Goal: Information Seeking & Learning: Learn about a topic

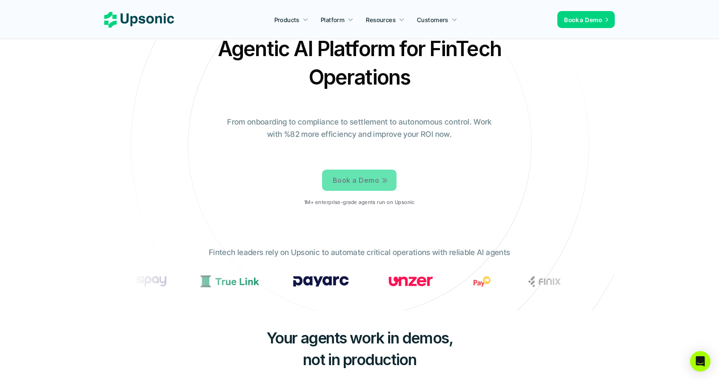
click at [374, 200] on p "1M+ enterprise-grade agents run on Upsonic" at bounding box center [359, 203] width 110 height 6
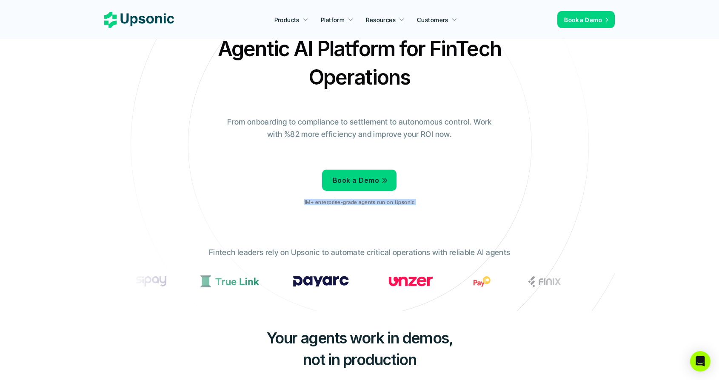
click at [374, 200] on p "1M+ enterprise-grade agents run on Upsonic" at bounding box center [359, 203] width 110 height 6
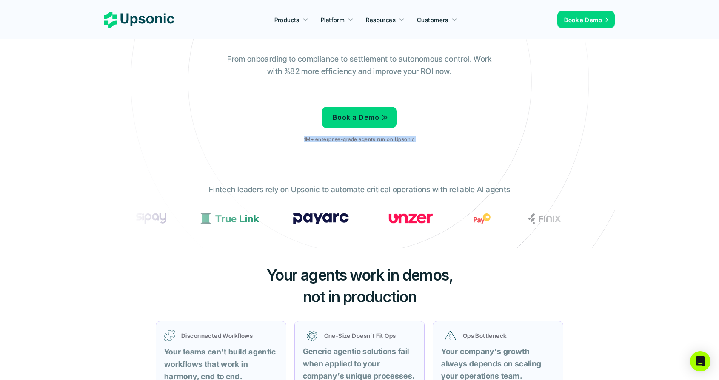
scroll to position [353, 0]
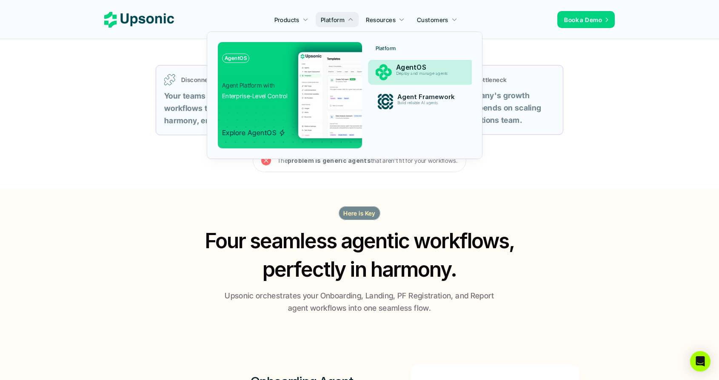
click at [402, 70] on p "AgentOS" at bounding box center [429, 67] width 66 height 8
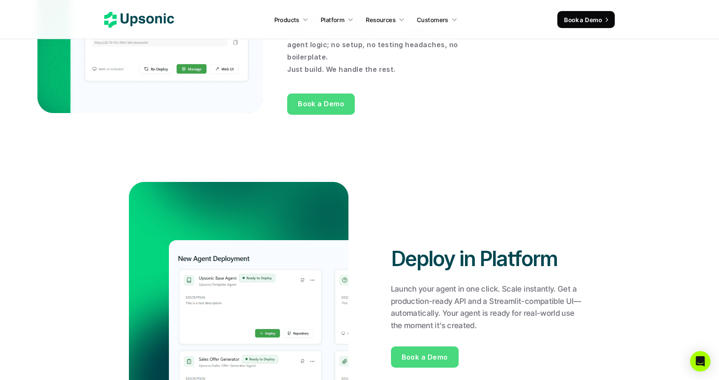
scroll to position [693, 0]
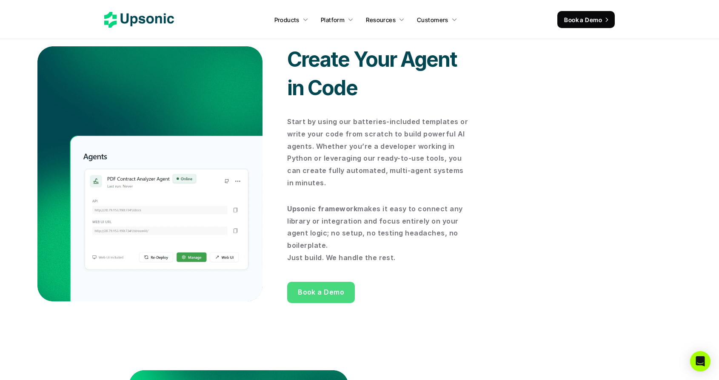
click at [368, 225] on p "Upsonic framework makes it easy to connect any library or integration and focus…" at bounding box center [379, 233] width 184 height 61
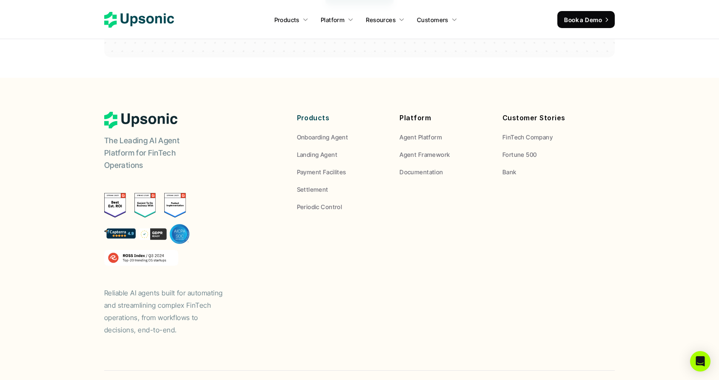
scroll to position [2496, 0]
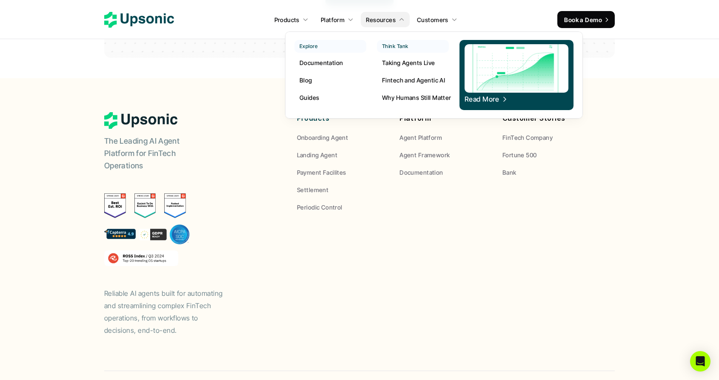
click at [411, 80] on p "Fintech and Agentic AI" at bounding box center [413, 80] width 63 height 9
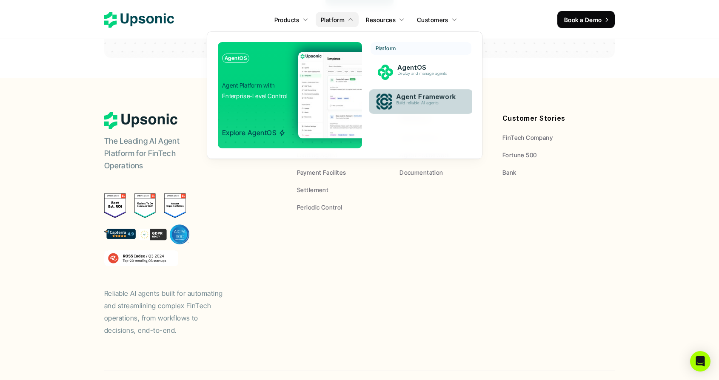
click at [399, 105] on p "Build reliable AI agents" at bounding box center [429, 103] width 64 height 5
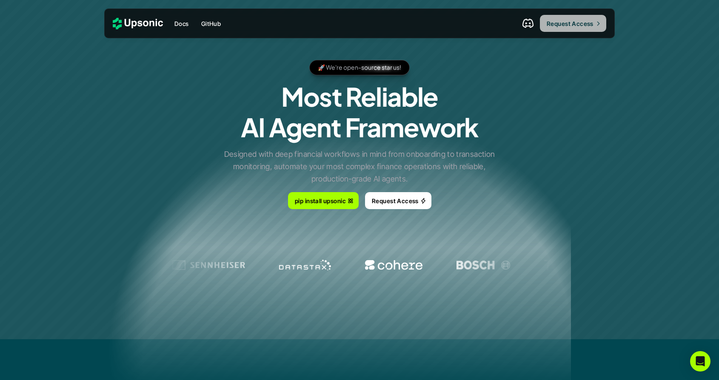
scroll to position [42, 0]
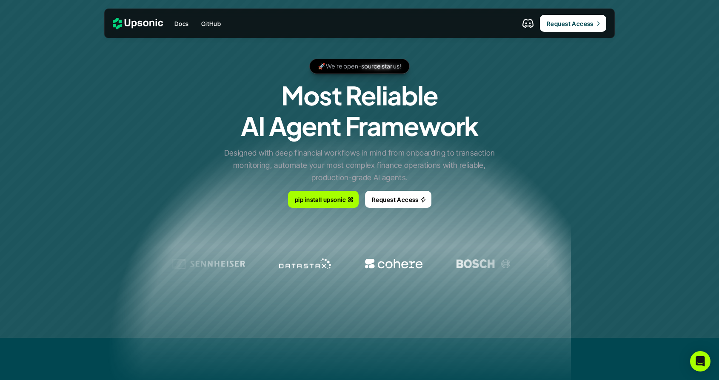
click at [528, 25] on icon at bounding box center [527, 23] width 11 height 9
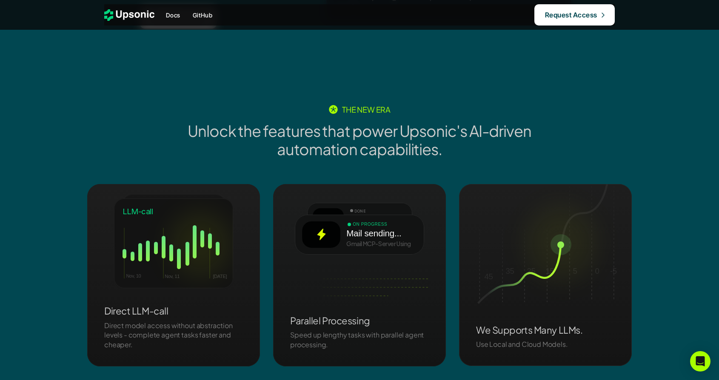
scroll to position [1126, 0]
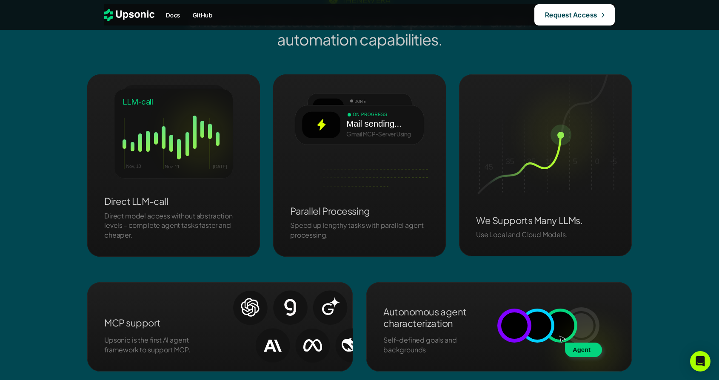
click at [158, 225] on p "Direct model access without abstraction levels - complete agent tasks faster an…" at bounding box center [173, 225] width 139 height 29
drag, startPoint x: 158, startPoint y: 225, endPoint x: 141, endPoint y: 205, distance: 26.6
click at [141, 205] on div "Direct LLM-call Direct model access without abstraction levels - complete agent…" at bounding box center [173, 218] width 139 height 44
click at [141, 205] on h3 "Direct LLM-call" at bounding box center [173, 201] width 139 height 11
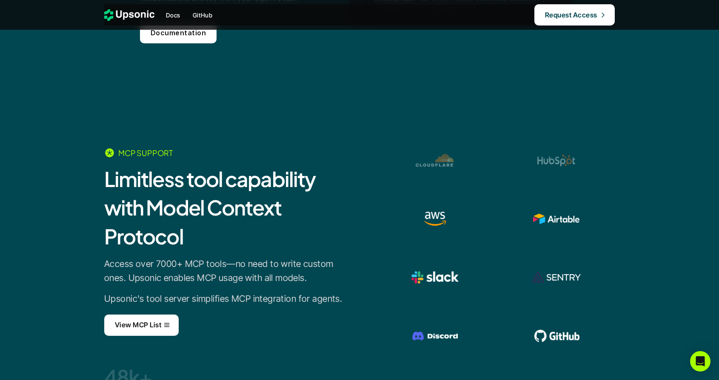
scroll to position [1826, 0]
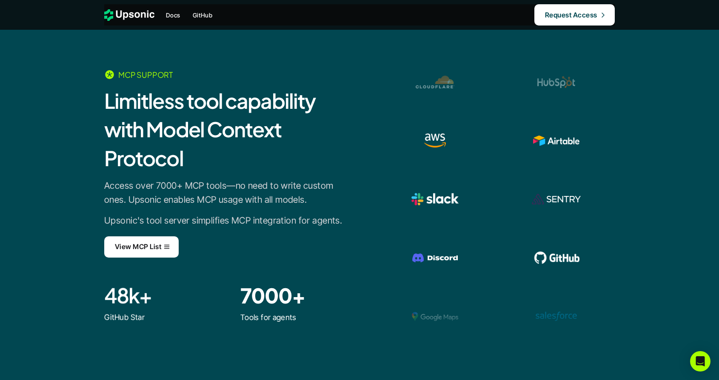
click at [183, 109] on h2 "Limitless tool capability with Model Context Protocol" at bounding box center [223, 129] width 238 height 86
drag, startPoint x: 183, startPoint y: 109, endPoint x: 192, endPoint y: 135, distance: 27.4
click at [192, 134] on h2 "Limitless tool capability with Model Context Protocol" at bounding box center [223, 129] width 238 height 86
click at [181, 163] on h2 "Limitless tool capability with Model Context Protocol" at bounding box center [223, 129] width 238 height 86
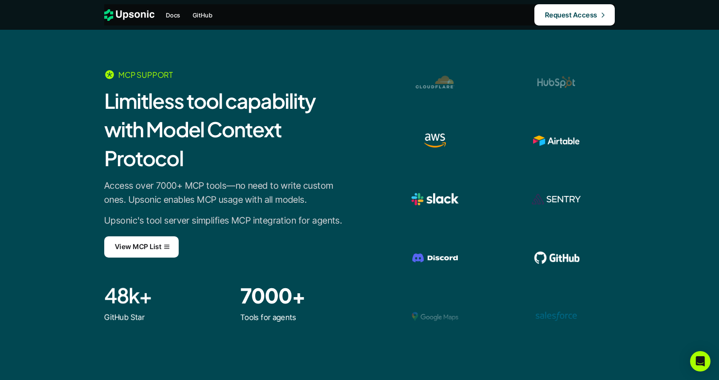
drag, startPoint x: 181, startPoint y: 163, endPoint x: 137, endPoint y: 106, distance: 72.4
click at [137, 107] on h2 "Limitless tool capability with Model Context Protocol" at bounding box center [223, 129] width 238 height 86
click at [137, 106] on h2 "Limitless tool capability with Model Context Protocol" at bounding box center [223, 129] width 238 height 86
drag, startPoint x: 137, startPoint y: 106, endPoint x: 160, endPoint y: 142, distance: 43.0
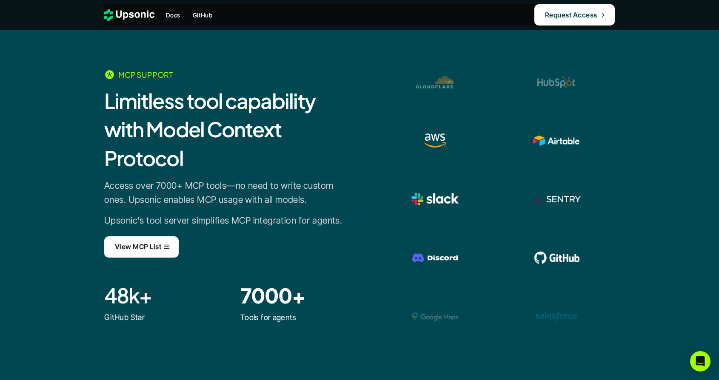
click at [160, 142] on h2 "Limitless tool capability with Model Context Protocol" at bounding box center [223, 129] width 238 height 86
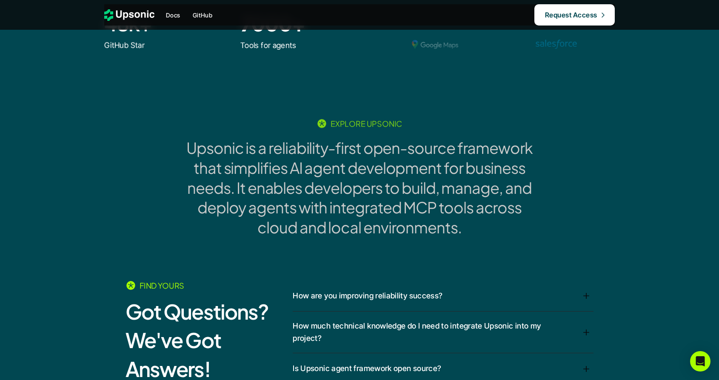
scroll to position [2272, 0]
